Goal: Task Accomplishment & Management: Use online tool/utility

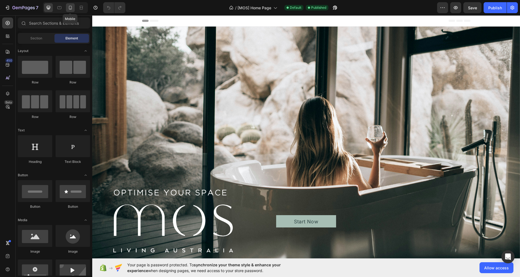
click at [70, 8] on icon at bounding box center [70, 7] width 5 height 5
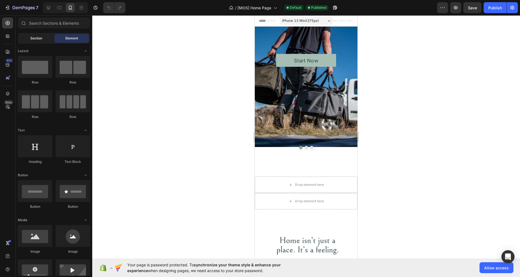
click at [38, 36] on span "Section" at bounding box center [36, 38] width 12 height 5
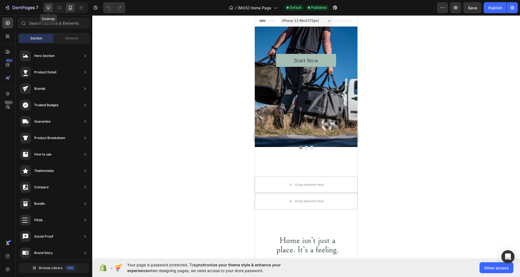
click at [47, 7] on icon at bounding box center [48, 7] width 5 height 5
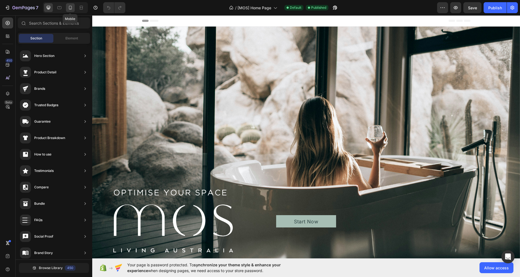
click at [72, 8] on icon at bounding box center [70, 7] width 5 height 5
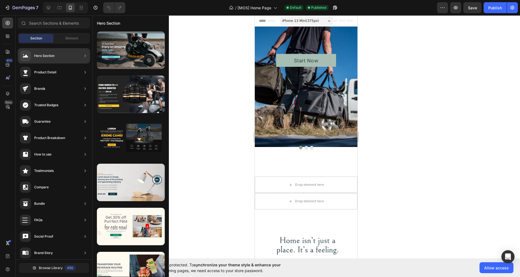
click at [62, 56] on div "Hero Section" at bounding box center [54, 55] width 72 height 15
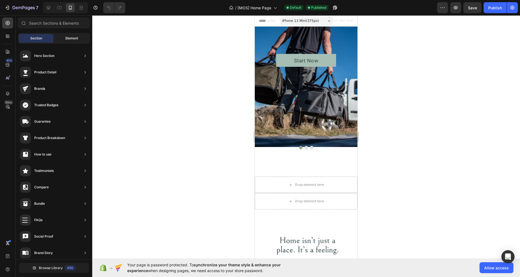
click at [71, 34] on div "Element" at bounding box center [71, 38] width 35 height 9
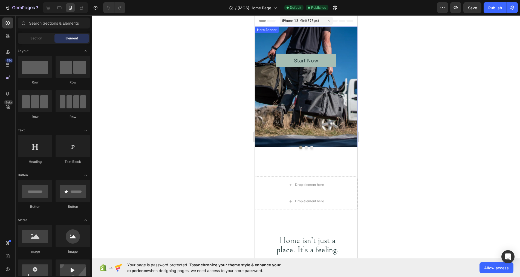
click at [266, 79] on div "Background Image" at bounding box center [306, 87] width 103 height 120
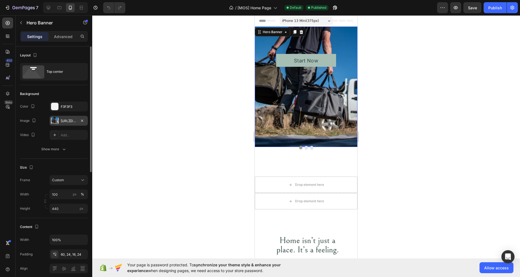
click at [67, 119] on div "[URL][DOMAIN_NAME]" at bounding box center [69, 121] width 16 height 5
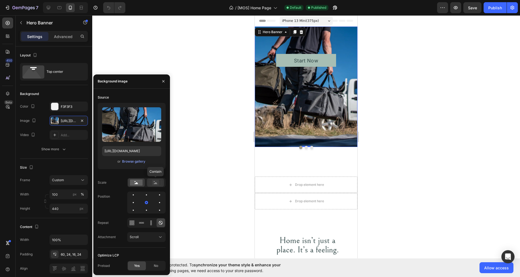
click at [154, 184] on icon at bounding box center [156, 183] width 4 height 2
click at [136, 183] on icon at bounding box center [137, 183] width 4 height 2
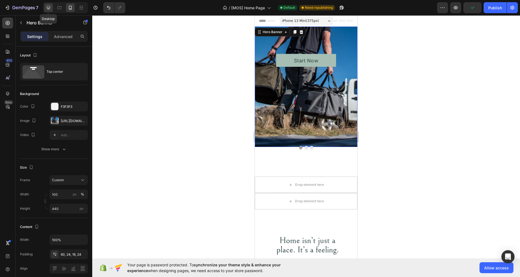
click at [46, 9] on icon at bounding box center [48, 7] width 5 height 5
type input "1388"
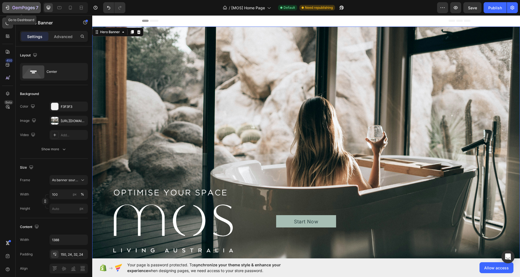
click at [8, 9] on icon "button" at bounding box center [7, 7] width 5 height 5
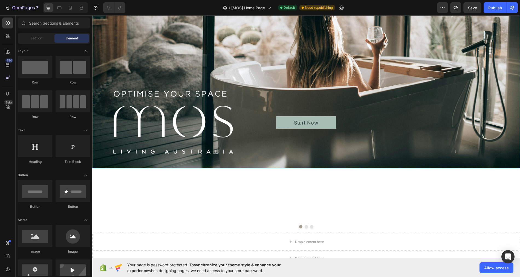
scroll to position [124, 0]
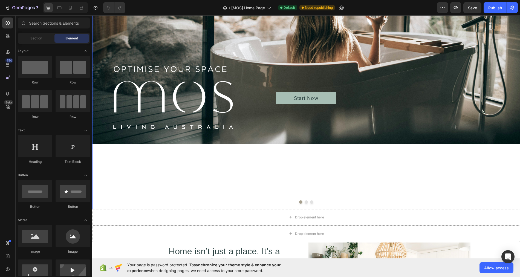
click at [307, 202] on button "Dot" at bounding box center [306, 201] width 3 height 3
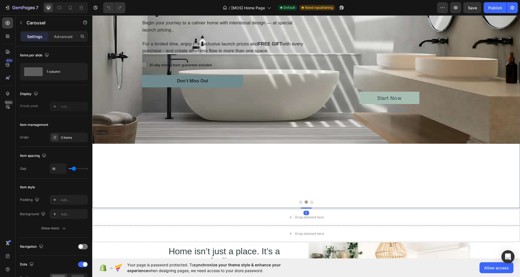
click at [312, 202] on button "Dot" at bounding box center [311, 201] width 3 height 3
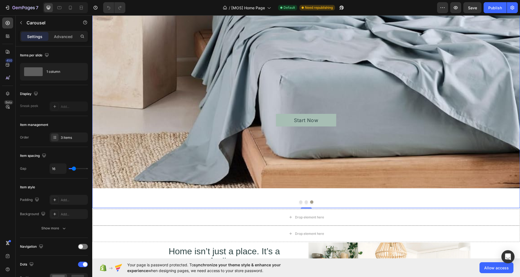
click at [307, 202] on button "Dot" at bounding box center [306, 201] width 3 height 3
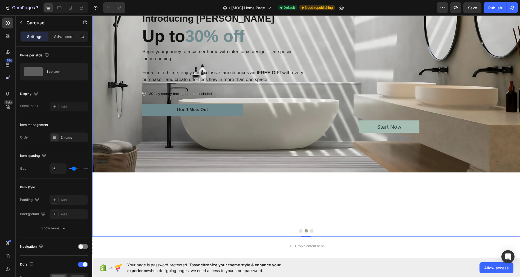
scroll to position [100, 0]
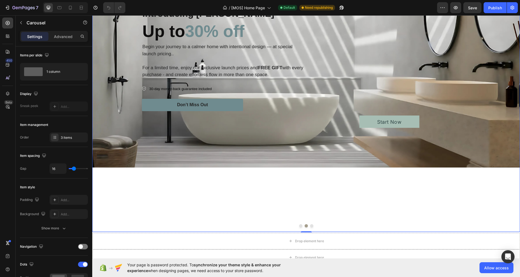
click at [301, 226] on button "Dot" at bounding box center [300, 225] width 3 height 3
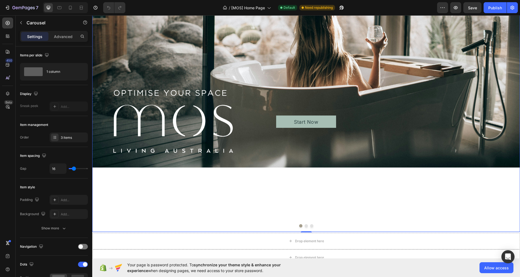
click at [313, 226] on button "Dot" at bounding box center [311, 225] width 3 height 3
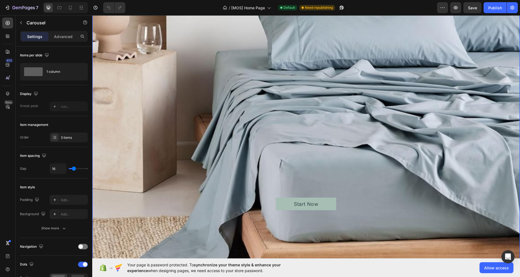
scroll to position [13, 0]
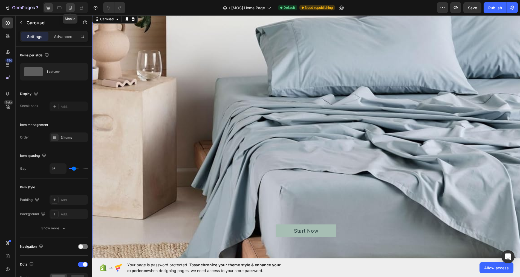
click at [70, 6] on icon at bounding box center [70, 8] width 3 height 4
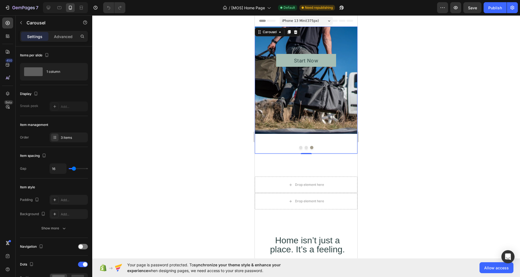
click at [306, 147] on button "Dot" at bounding box center [306, 147] width 3 height 3
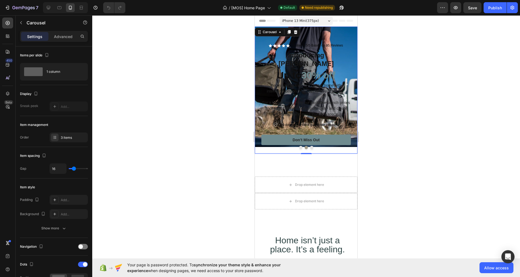
click at [300, 147] on button "Dot" at bounding box center [300, 147] width 3 height 3
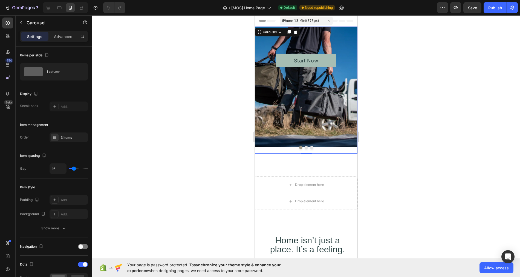
click at [308, 147] on button "Dot" at bounding box center [306, 147] width 3 height 3
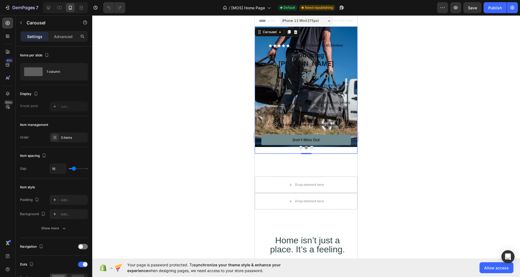
click at [312, 147] on button "Dot" at bounding box center [311, 147] width 3 height 3
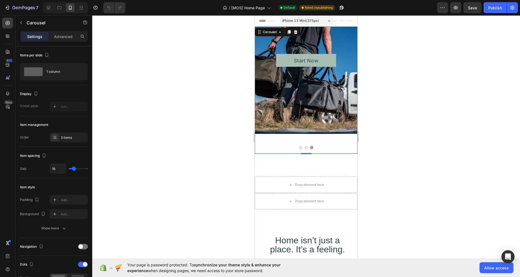
click at [300, 148] on button "Dot" at bounding box center [300, 147] width 3 height 3
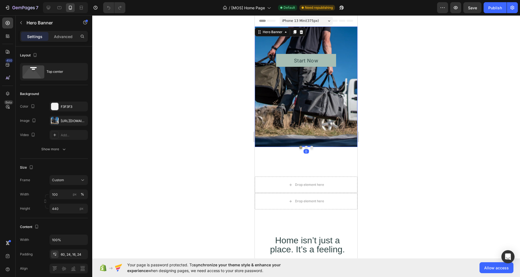
click at [305, 114] on div "Background Image" at bounding box center [306, 87] width 103 height 120
click at [65, 119] on div "[URL][DOMAIN_NAME]" at bounding box center [69, 121] width 16 height 5
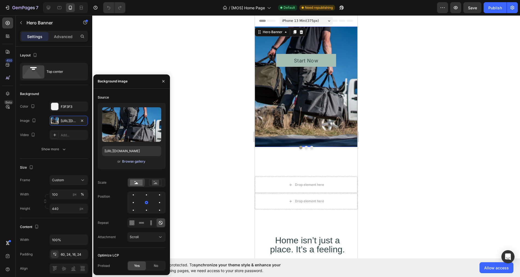
click at [140, 162] on div "Browse gallery" at bounding box center [133, 161] width 23 height 5
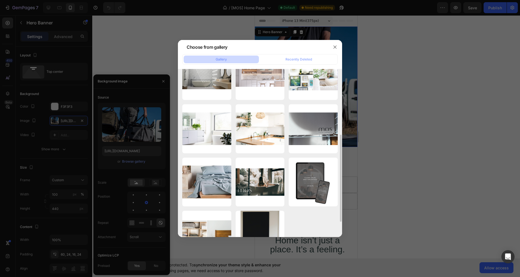
scroll to position [129, 0]
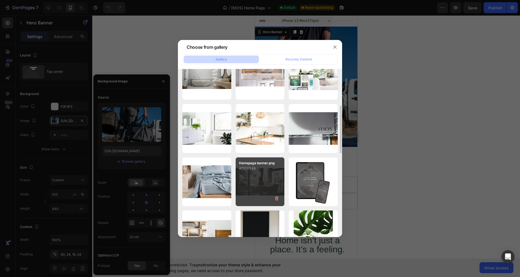
click at [260, 172] on div "Homepage banner.png 4157.05 kb" at bounding box center [260, 181] width 49 height 49
type input "[URL][DOMAIN_NAME]"
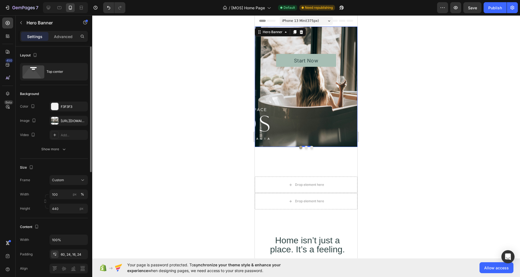
click at [62, 208] on input "440" at bounding box center [69, 209] width 38 height 10
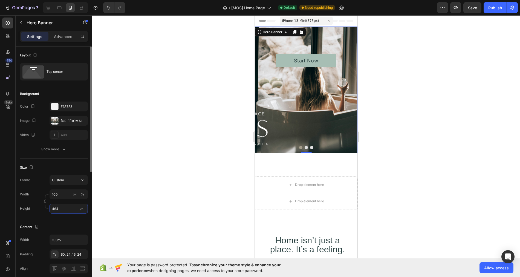
type input "465"
click at [66, 120] on div "[URL][DOMAIN_NAME]" at bounding box center [69, 121] width 16 height 5
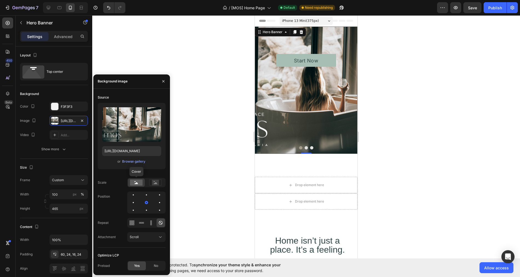
click at [136, 184] on rect at bounding box center [136, 183] width 13 height 6
click at [160, 184] on icon at bounding box center [155, 183] width 13 height 6
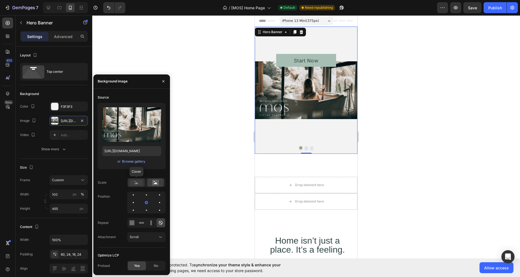
click at [136, 182] on rect at bounding box center [136, 183] width 13 height 6
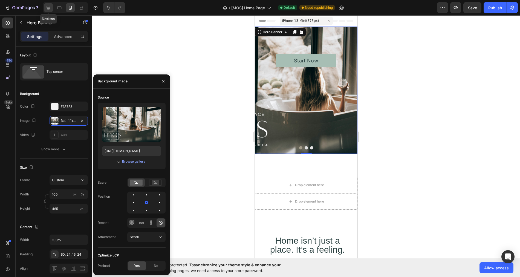
click at [49, 8] on icon at bounding box center [48, 7] width 5 height 5
type input "1388"
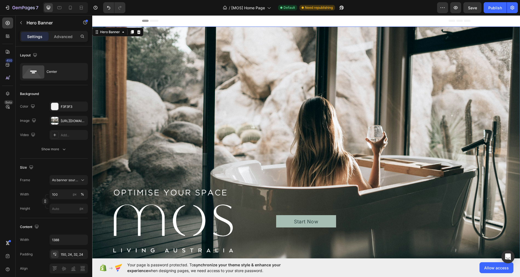
click at [209, 212] on div "Start Now Button" at bounding box center [306, 163] width 367 height 129
click at [74, 120] on div "[URL][DOMAIN_NAME]" at bounding box center [69, 121] width 16 height 5
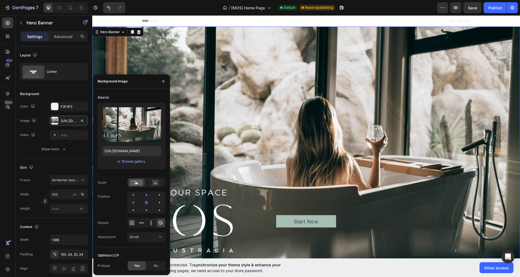
click at [234, 150] on div "Start Now Button" at bounding box center [306, 163] width 367 height 129
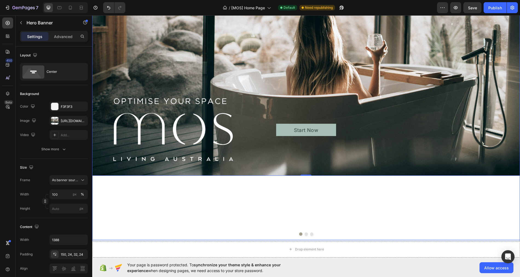
scroll to position [123, 0]
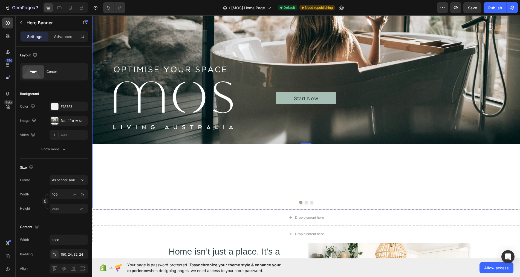
click at [306, 202] on button "Dot" at bounding box center [306, 202] width 3 height 3
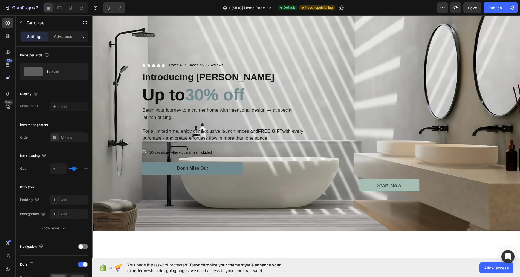
scroll to position [34, 0]
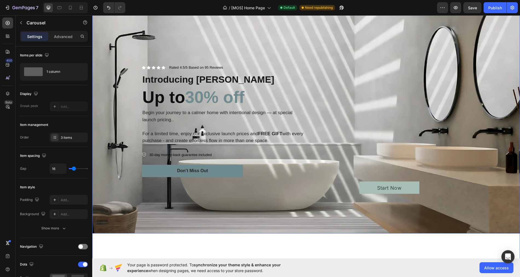
click at [121, 120] on div "Icon Icon Icon Icon Icon Icon List Rated 4.5/5 Based on 95 Reviews Text Block R…" at bounding box center [306, 113] width 380 height 179
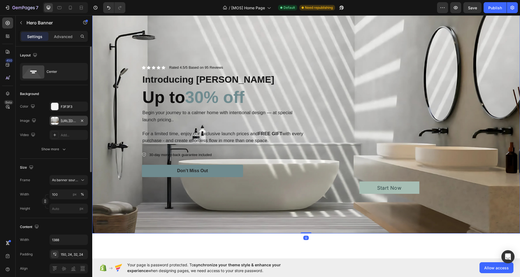
click at [67, 122] on div "https://cdn.shopify.com/s/files/1/0662/4673/8010/files/gempages_573974519870391…" at bounding box center [69, 121] width 16 height 5
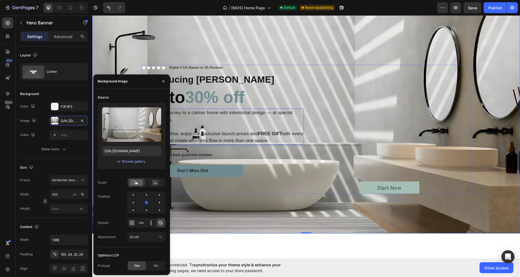
click at [244, 135] on span "For a limited time, enjoy our exclusive launch prices and FREE GIFT with every …" at bounding box center [222, 137] width 161 height 12
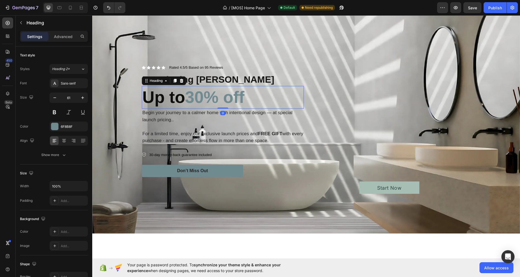
click at [221, 95] on h2 "Up to 30% off" at bounding box center [223, 97] width 162 height 23
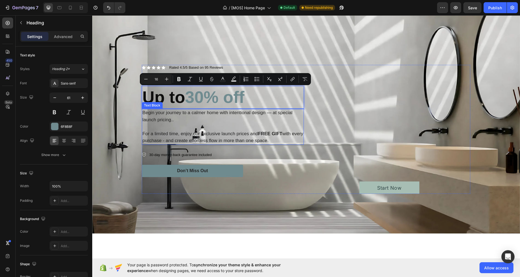
click at [230, 114] on span "Begin your journey to a calmer home with intentional design — at special launch…" at bounding box center [217, 116] width 150 height 12
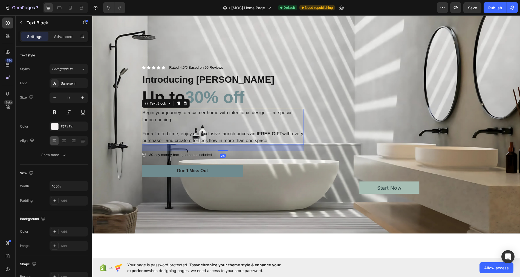
click at [230, 114] on span "Begin your journey to a calmer home with intentional design — at special launch…" at bounding box center [217, 116] width 150 height 12
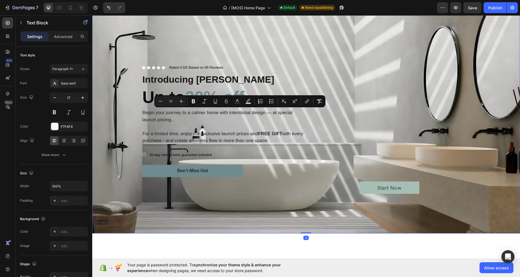
click at [304, 216] on div "Background Image" at bounding box center [306, 113] width 428 height 241
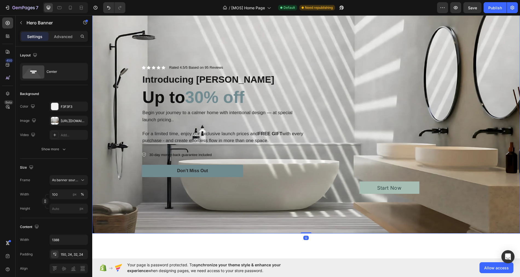
scroll to position [48, 0]
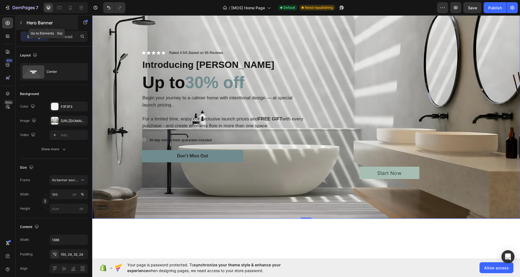
click at [22, 22] on icon "button" at bounding box center [21, 23] width 4 height 4
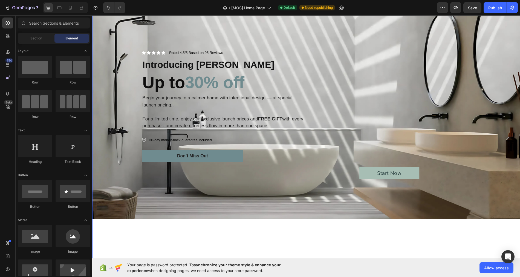
click at [263, 235] on div "Icon Icon Icon Icon Icon Icon List Rated 4.5/5 Based on 95 Reviews Text Block R…" at bounding box center [306, 130] width 428 height 305
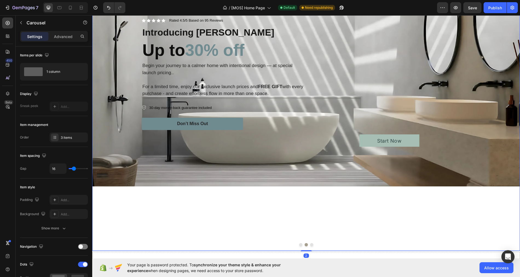
scroll to position [82, 0]
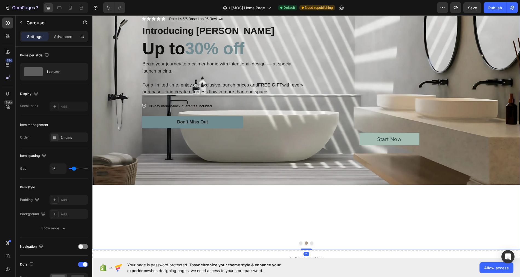
click at [311, 244] on button "Dot" at bounding box center [311, 243] width 3 height 3
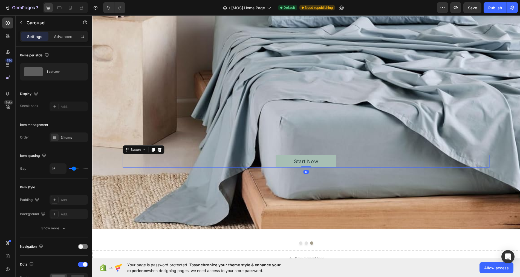
click at [211, 166] on div "Start Now Button 0" at bounding box center [306, 161] width 367 height 12
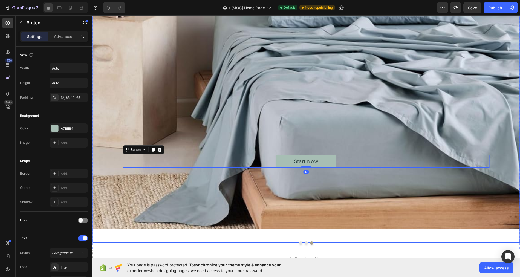
click at [196, 114] on div "Start Now Button 0" at bounding box center [306, 102] width 367 height 129
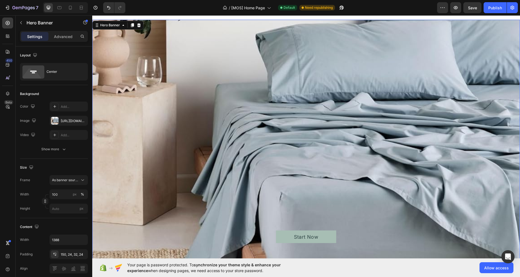
scroll to position [0, 0]
